Goal: Navigation & Orientation: Understand site structure

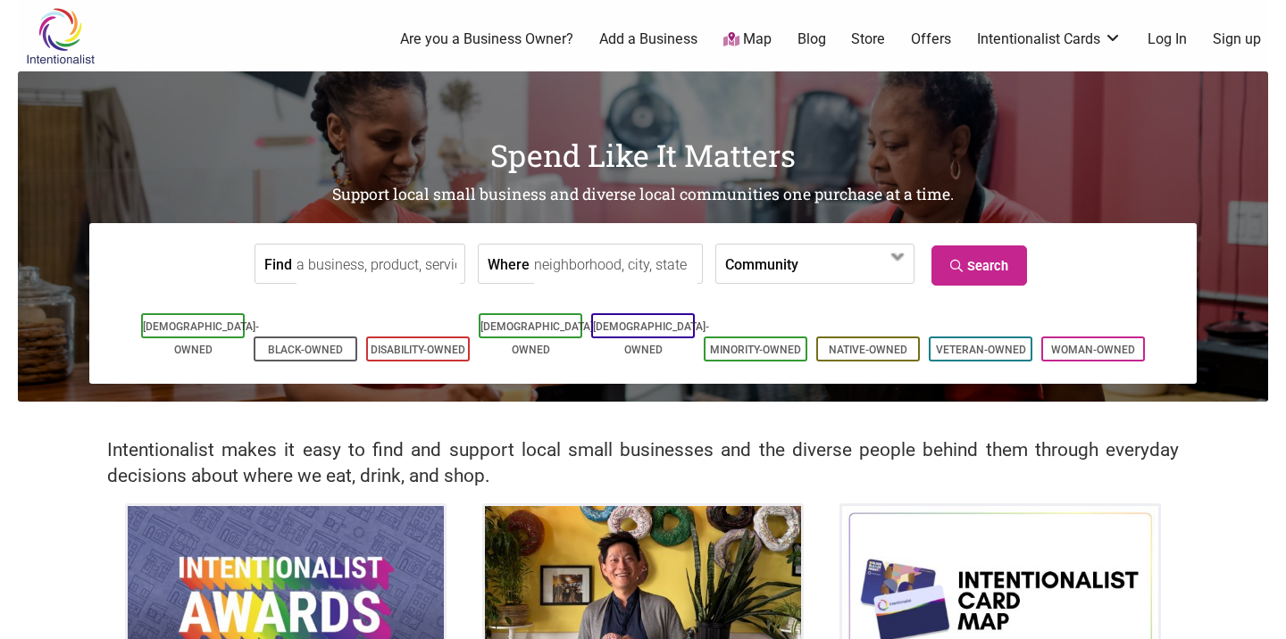
scroll to position [505, 0]
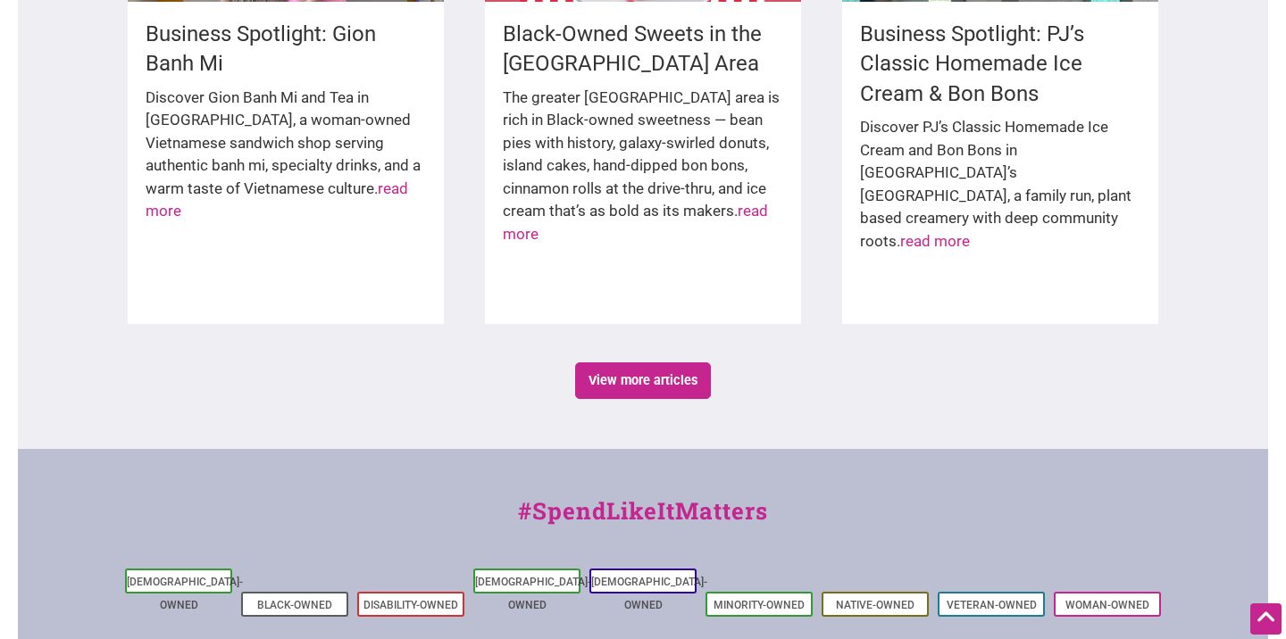
scroll to position [3060, 0]
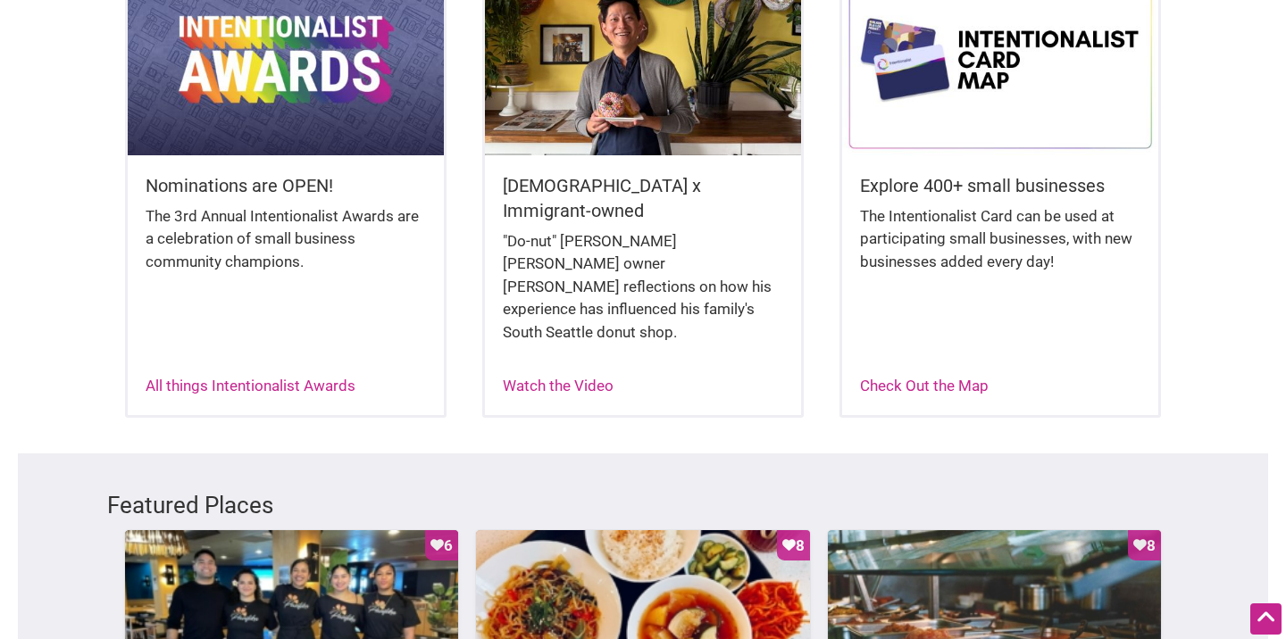
scroll to position [544, 0]
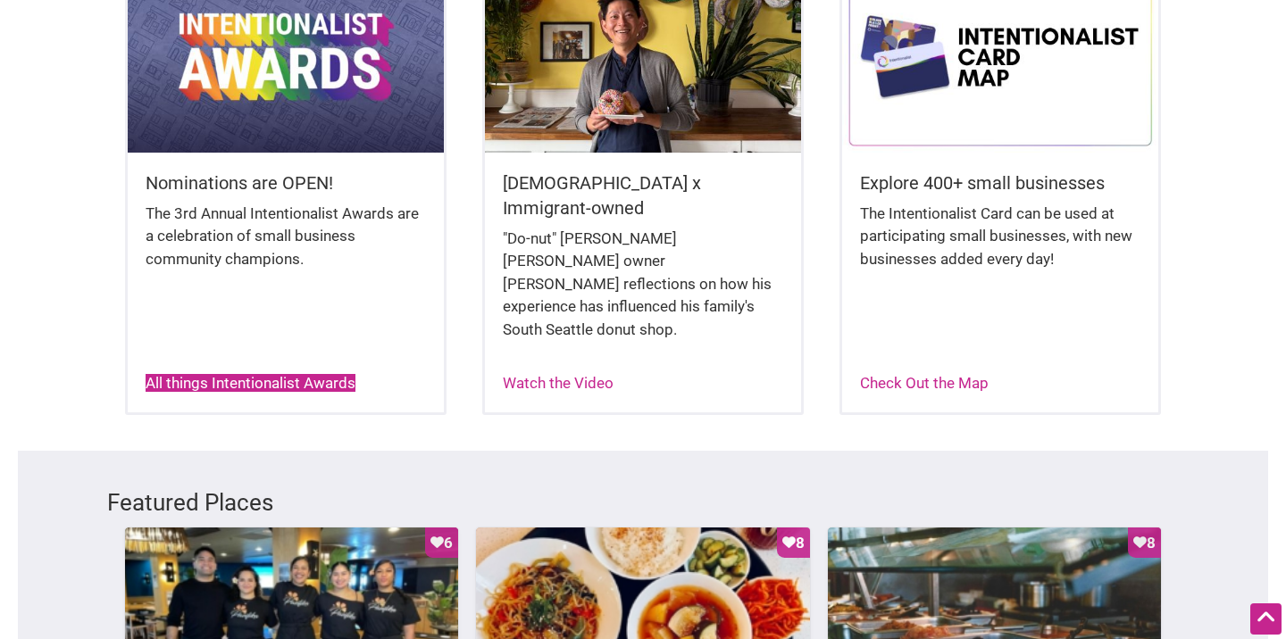
click at [324, 374] on link "All things Intentionalist Awards" at bounding box center [251, 383] width 210 height 18
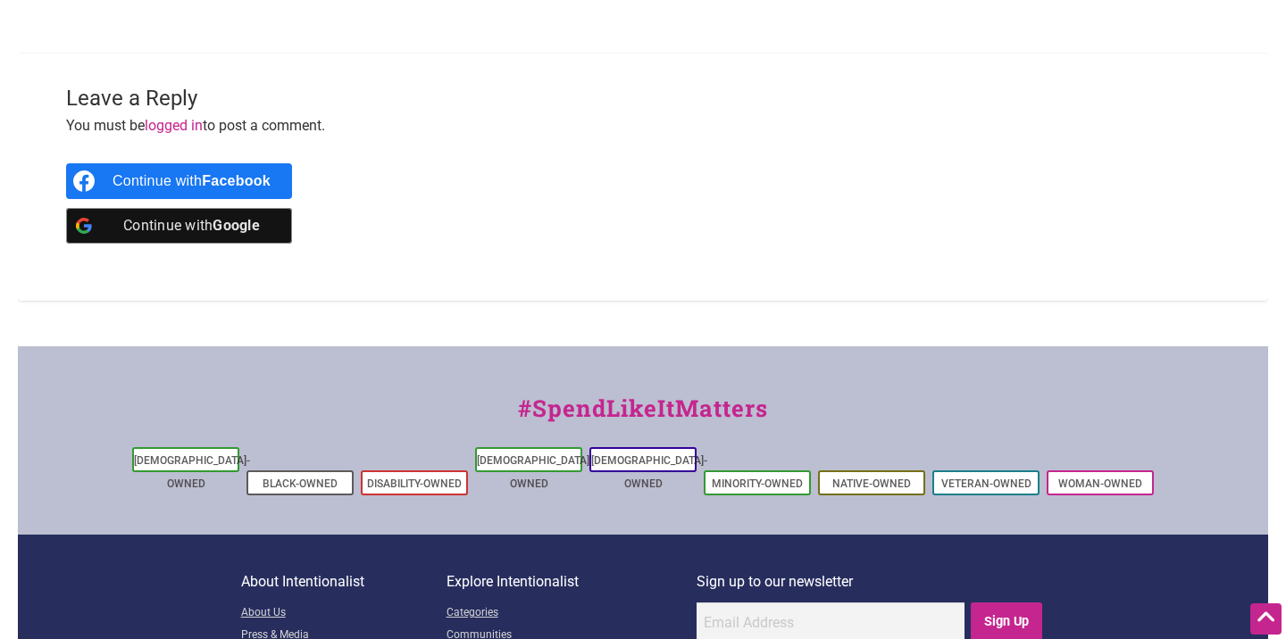
scroll to position [1759, 0]
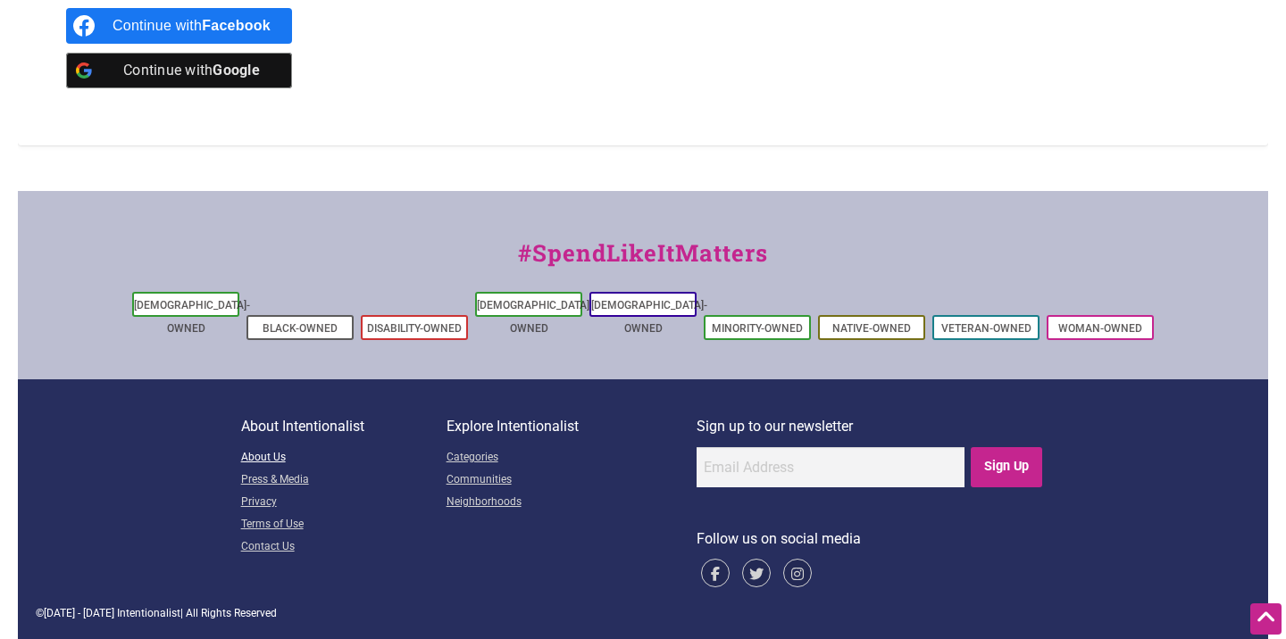
click at [259, 457] on link "About Us" at bounding box center [343, 458] width 205 height 22
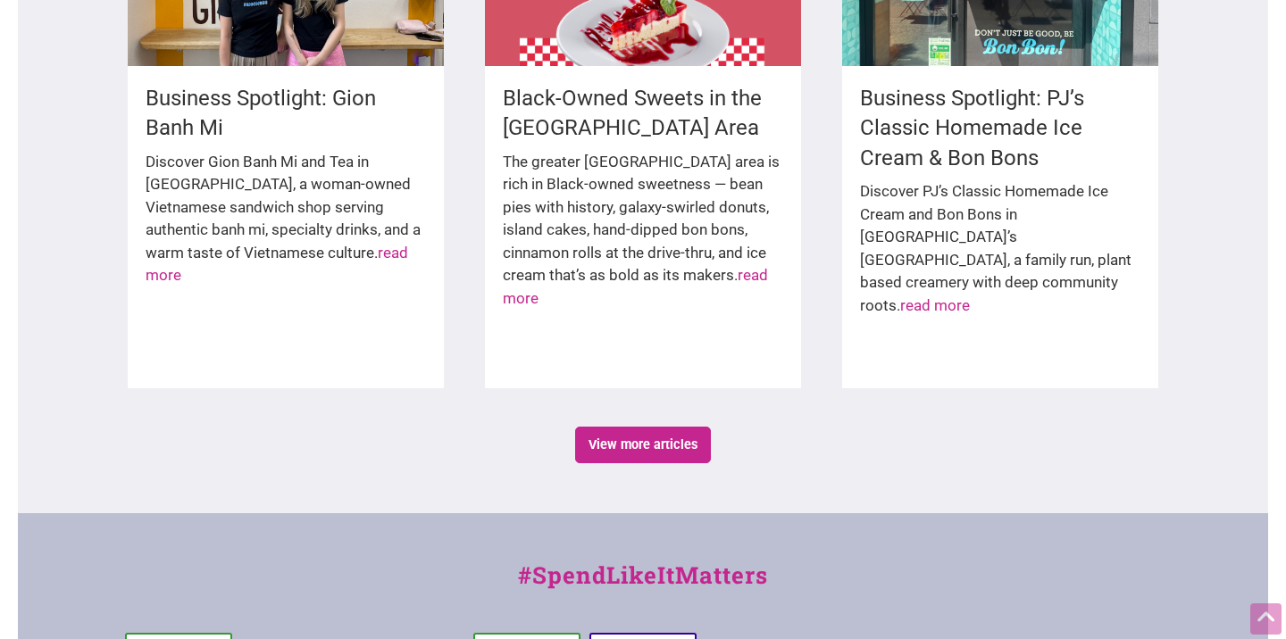
scroll to position [3060, 0]
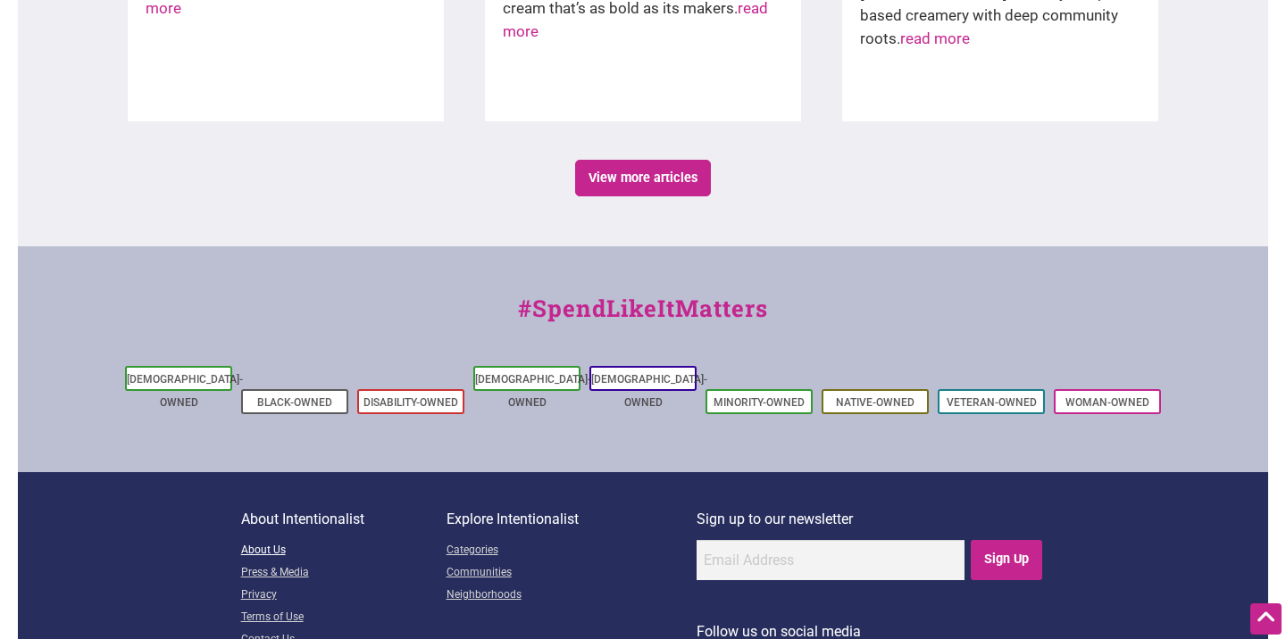
click at [265, 540] on link "About Us" at bounding box center [343, 551] width 205 height 22
